Goal: Information Seeking & Learning: Learn about a topic

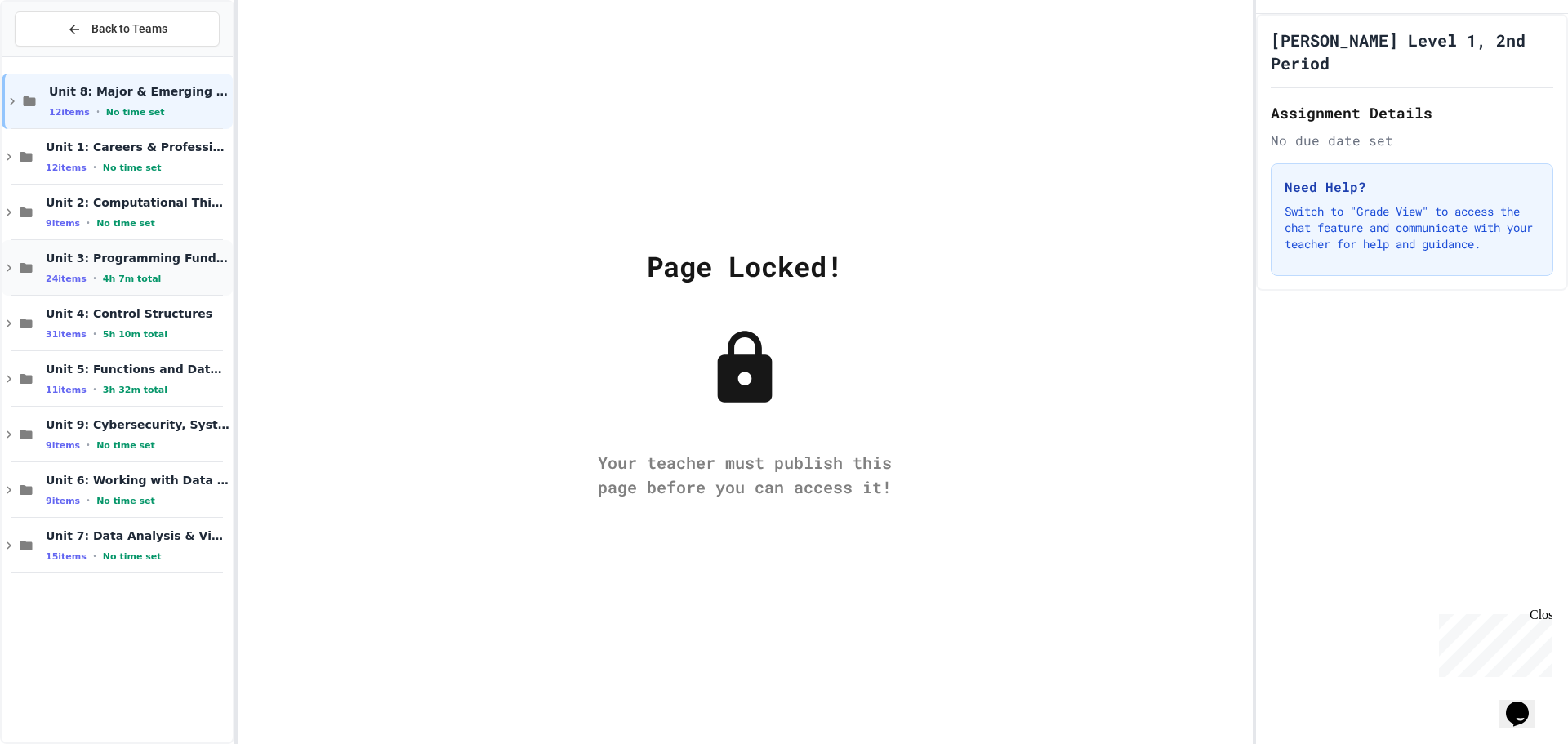
click at [188, 268] on div "Unit 3: Programming Fundamentals 24 items • 4h 7m total" at bounding box center [137, 267] width 184 height 34
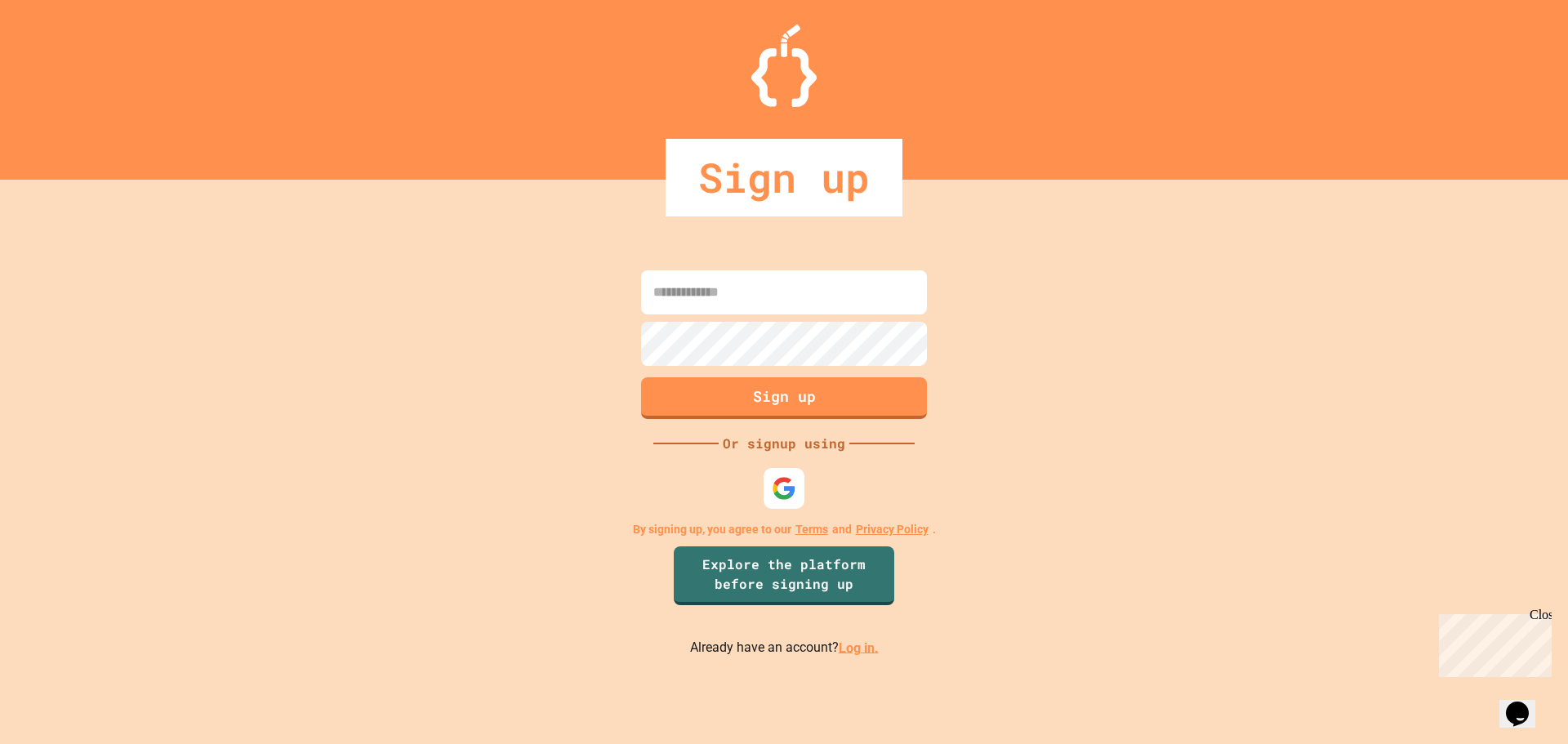
type input "**********"
click at [791, 507] on div at bounding box center [784, 487] width 41 height 41
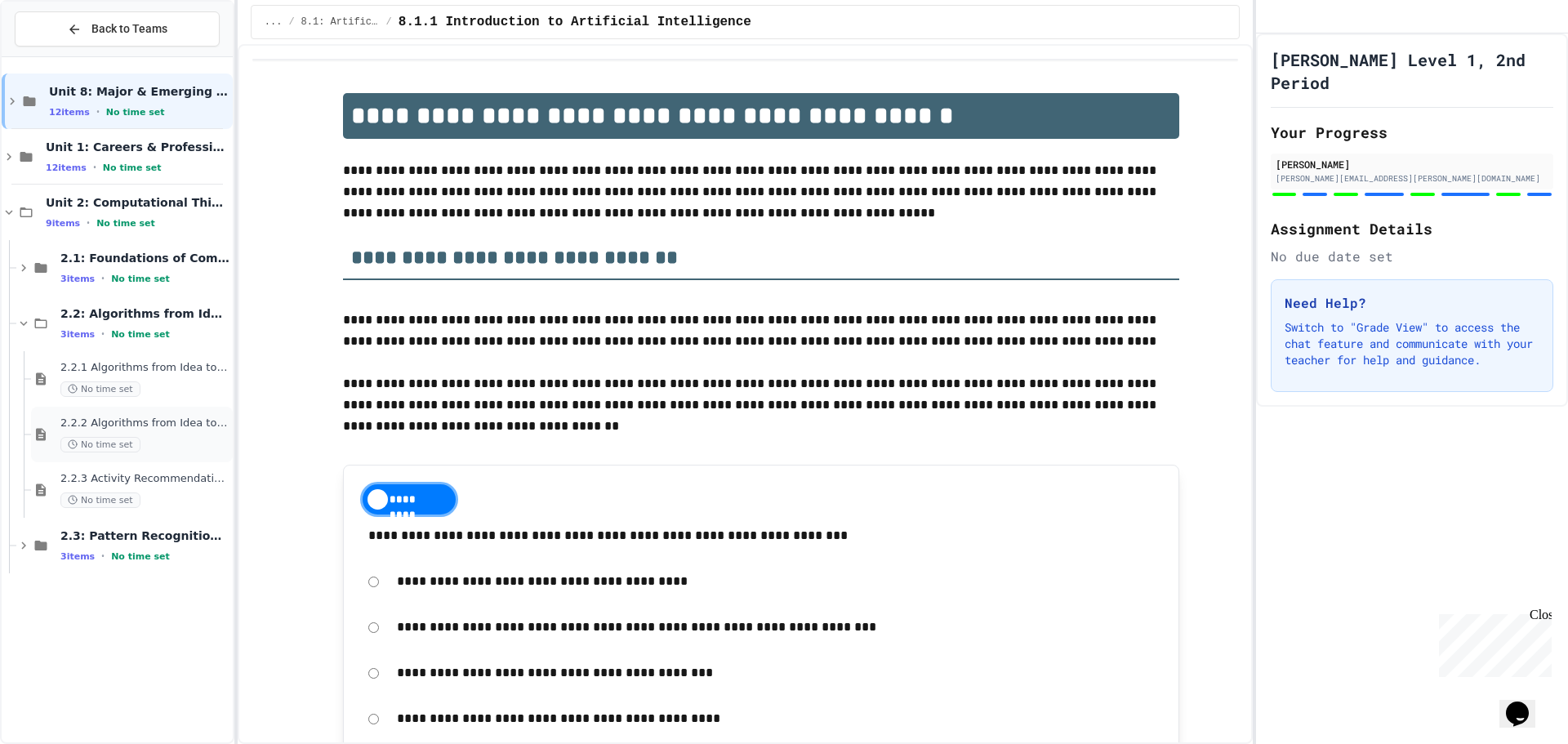
click at [94, 407] on div "2.2.2 Algorithms from Idea to Flowchart - Review No time set" at bounding box center [131, 435] width 202 height 56
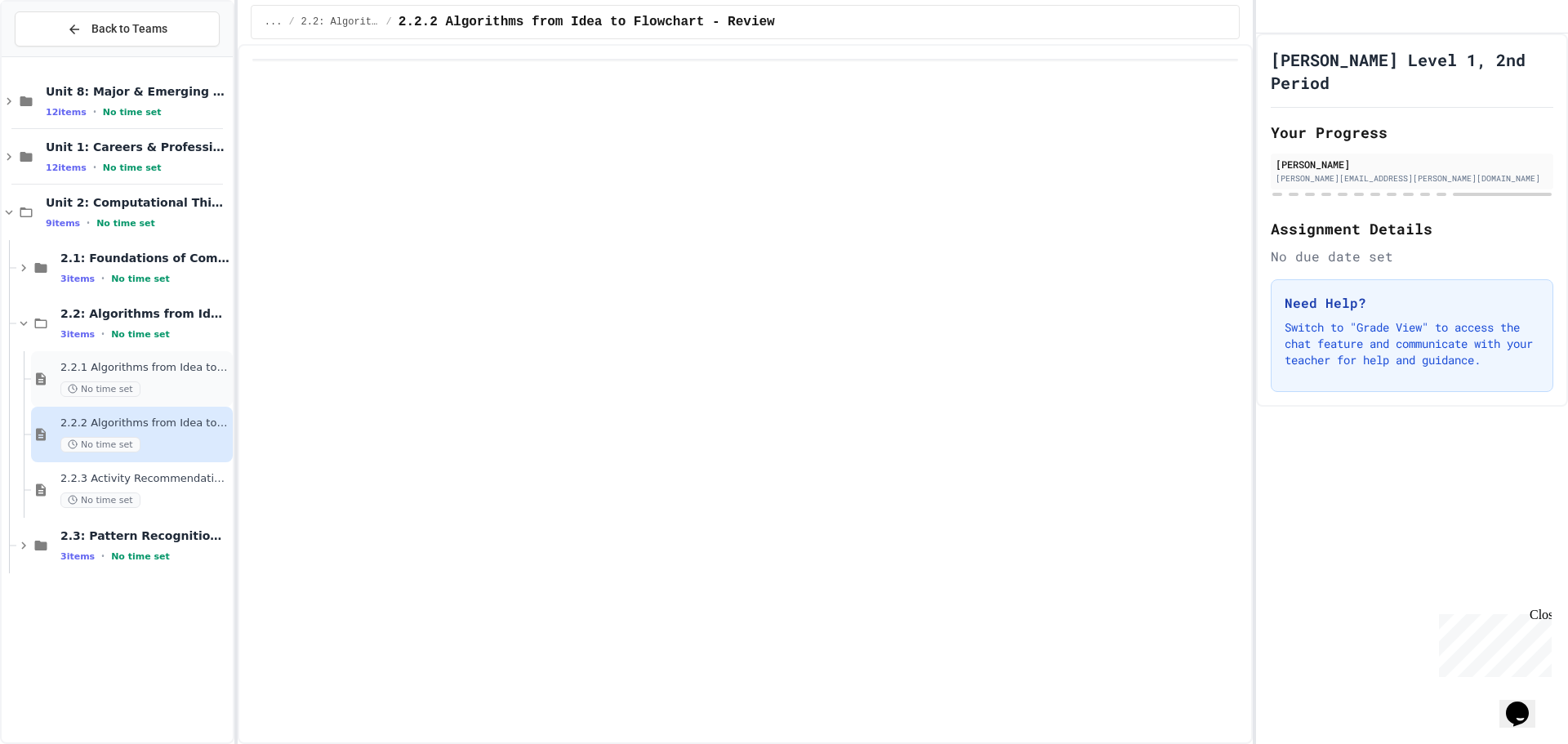
click at [111, 376] on div "2.2.1 Algorithms from Idea to Flowchart No time set" at bounding box center [144, 379] width 169 height 36
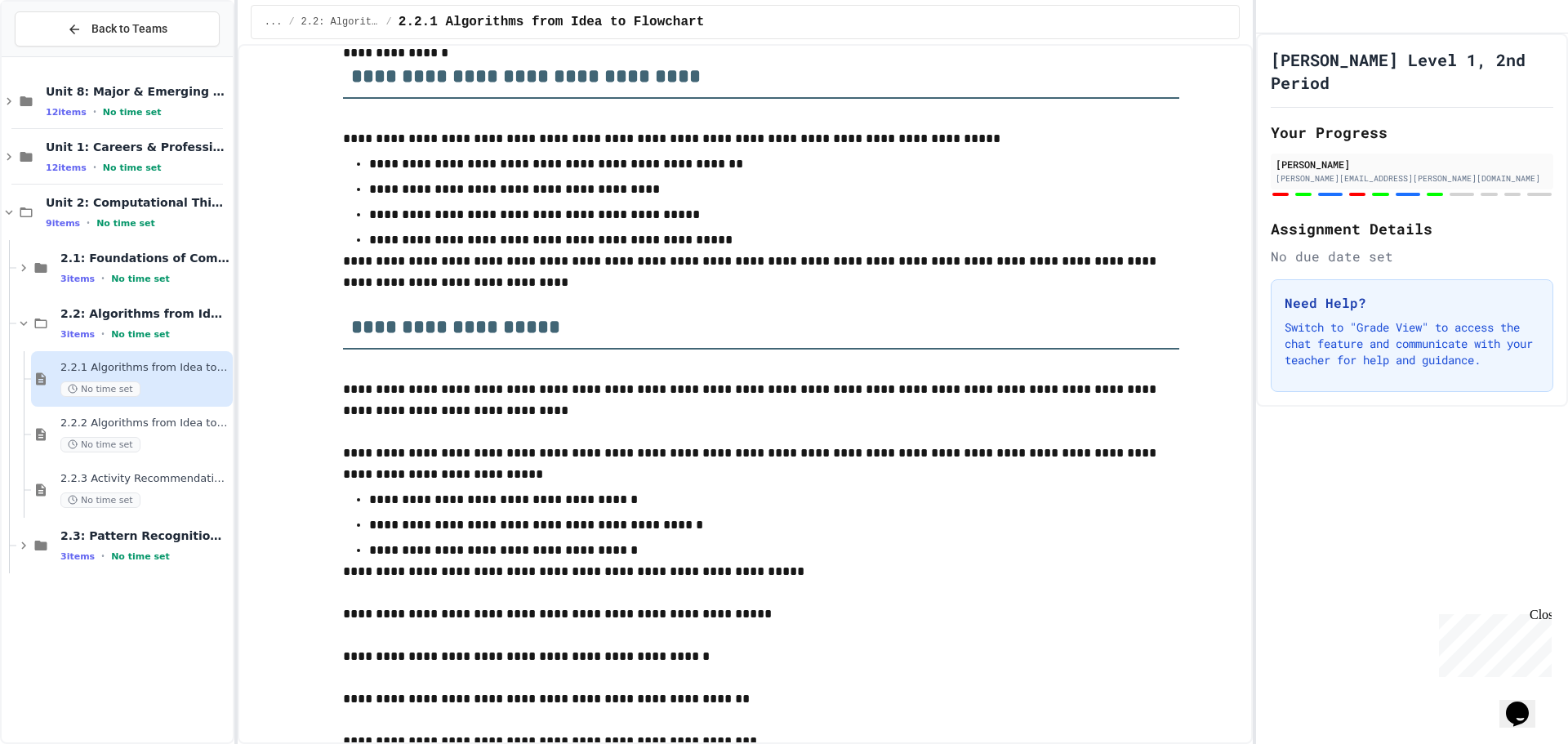
scroll to position [653, 0]
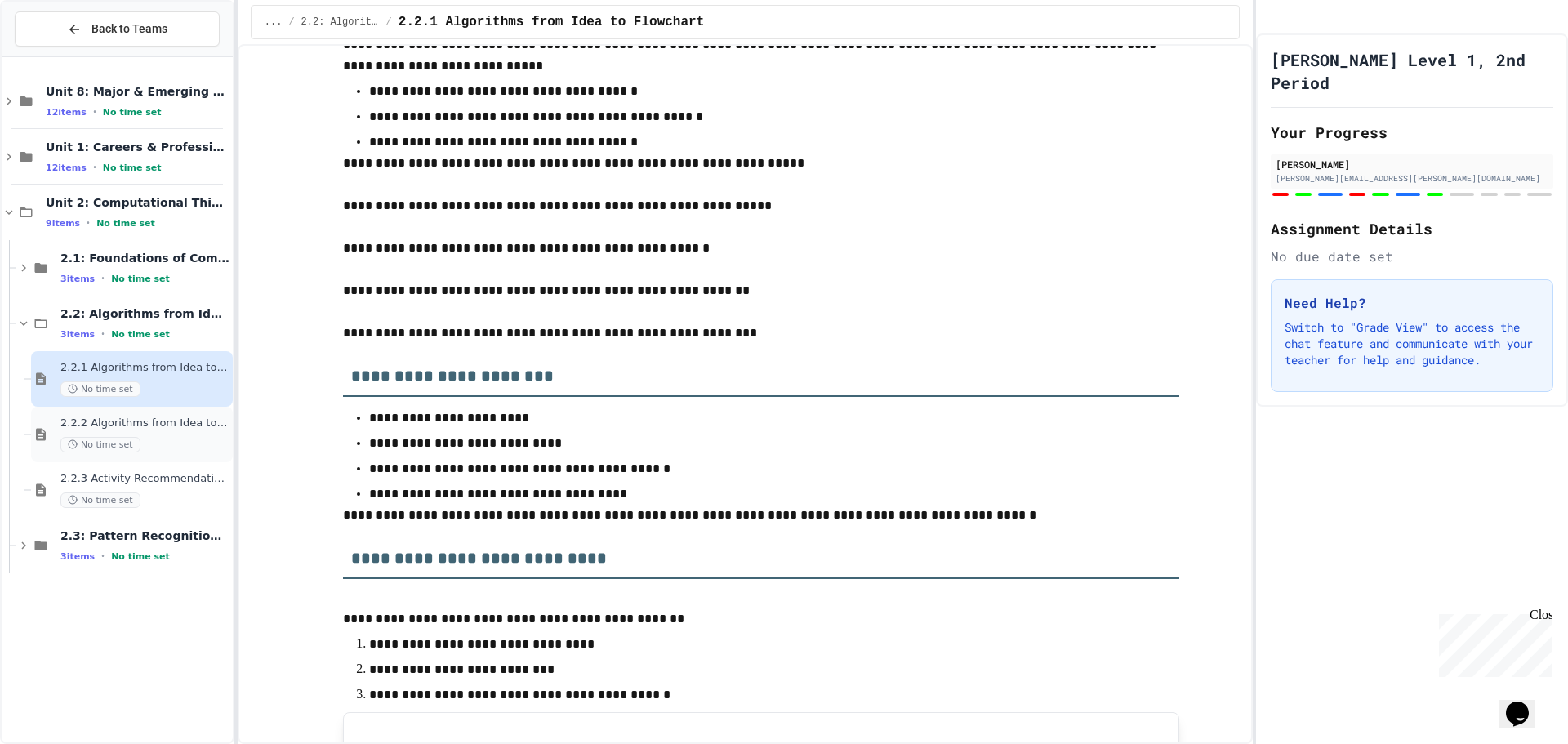
click at [205, 426] on span "2.2.2 Algorithms from Idea to Flowchart - Review" at bounding box center [144, 423] width 169 height 14
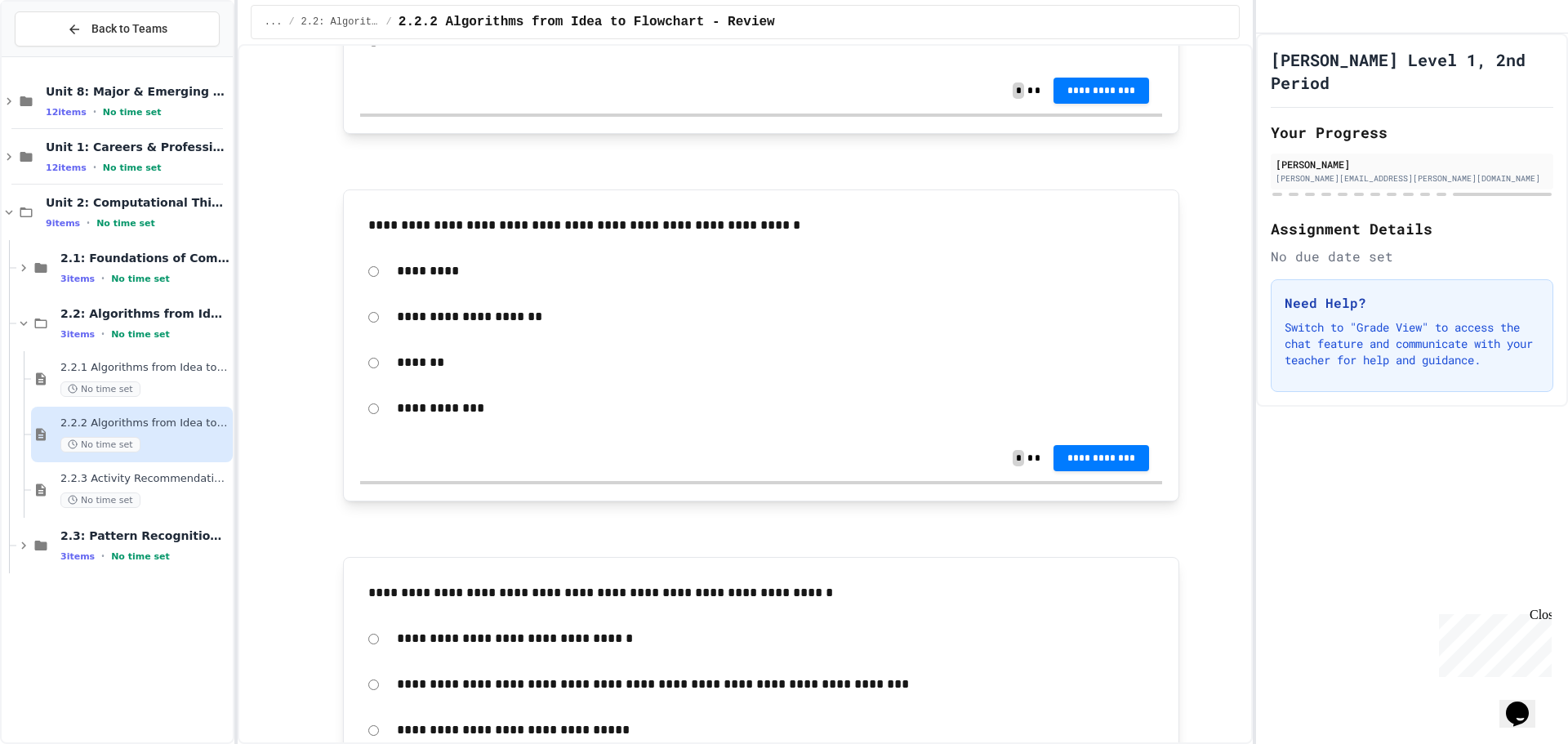
scroll to position [817, 0]
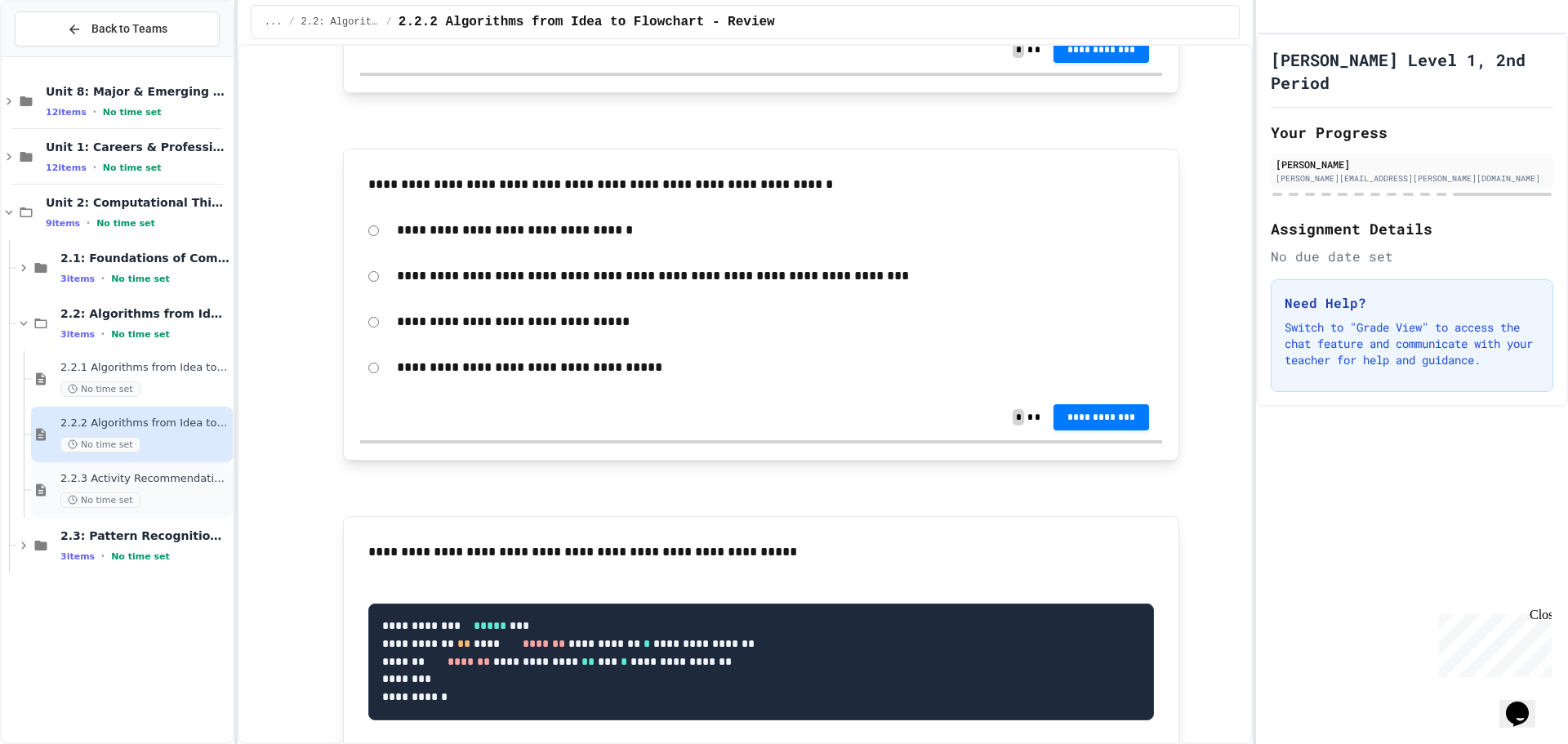
click at [224, 468] on div "2.2.3 Activity Recommendation Algorithm No time set" at bounding box center [131, 490] width 202 height 56
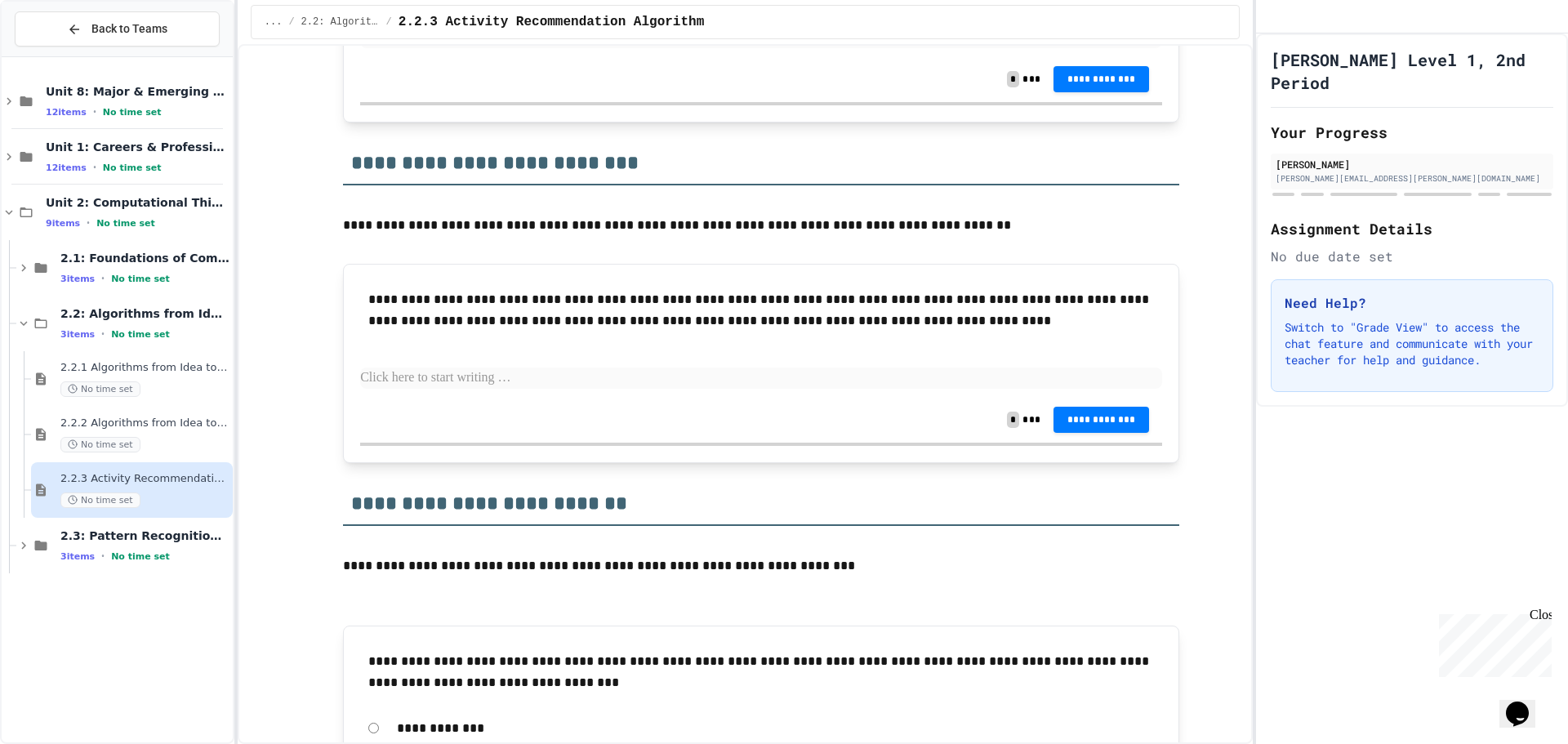
scroll to position [2531, 0]
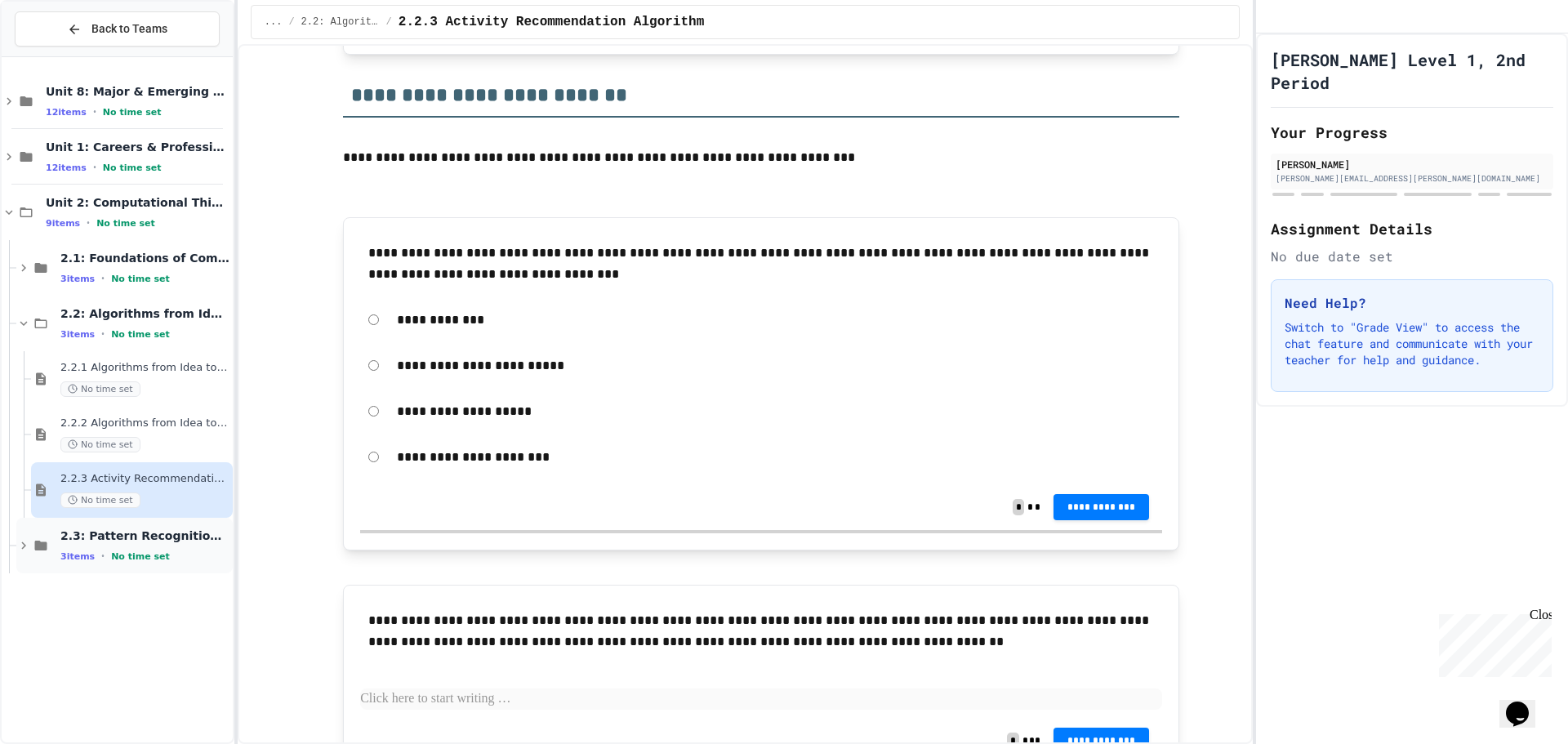
click at [210, 556] on div "3 items • No time set" at bounding box center [144, 556] width 169 height 13
click at [169, 612] on div "No time set" at bounding box center [144, 611] width 169 height 16
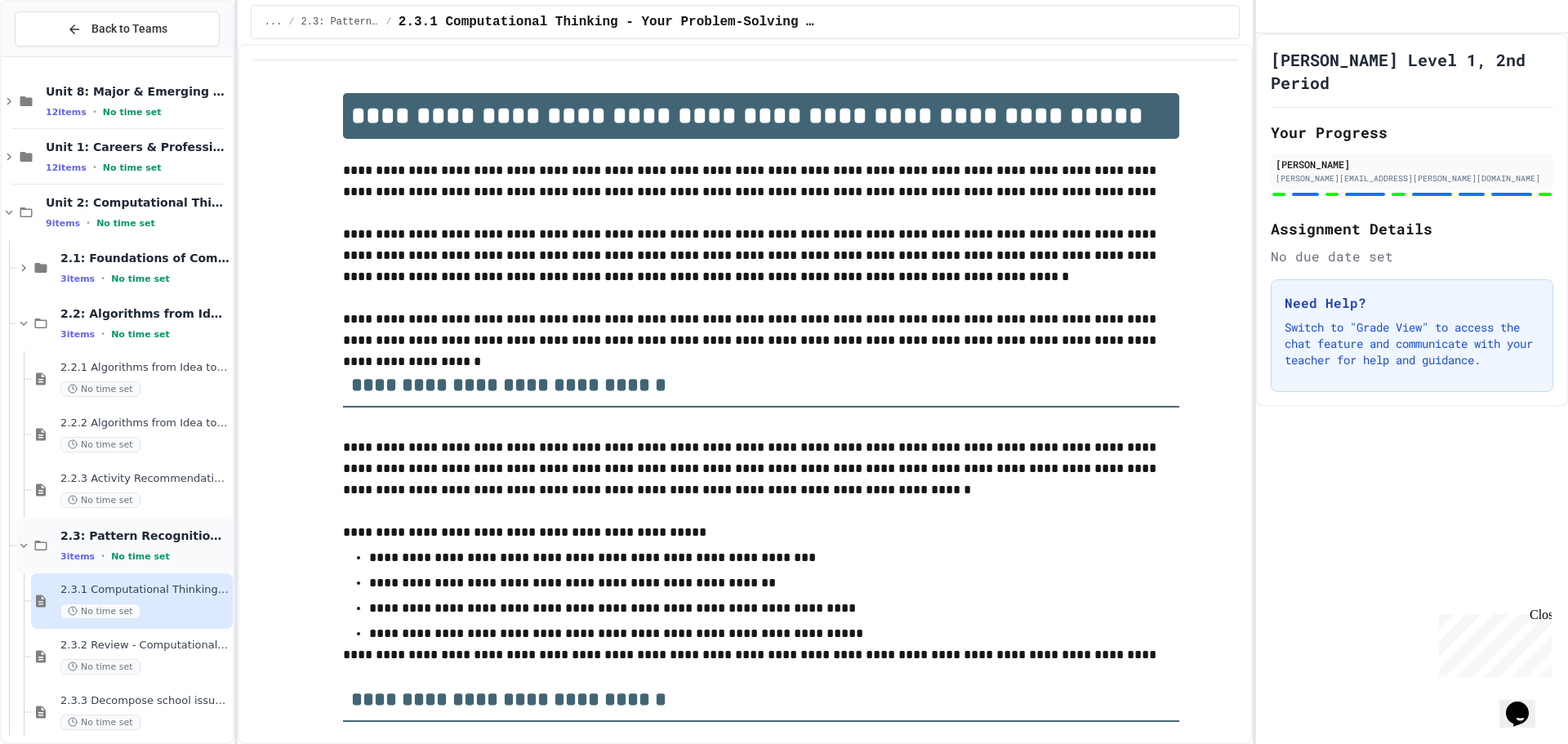
click at [144, 559] on span "No time set" at bounding box center [140, 556] width 59 height 10
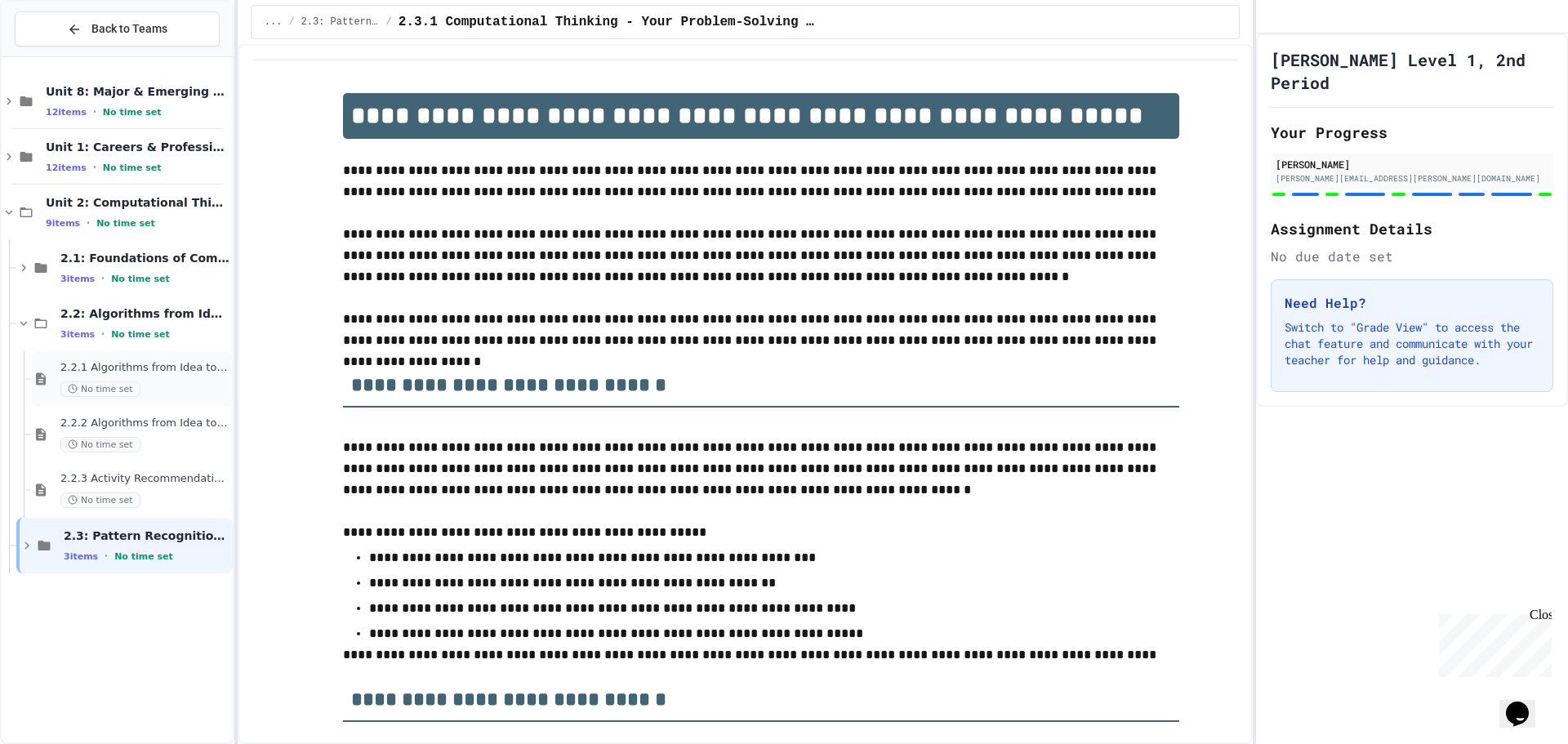
click at [149, 372] on span "2.2.1 Algorithms from Idea to Flowchart" at bounding box center [144, 368] width 169 height 14
